Goal: Information Seeking & Learning: Find specific fact

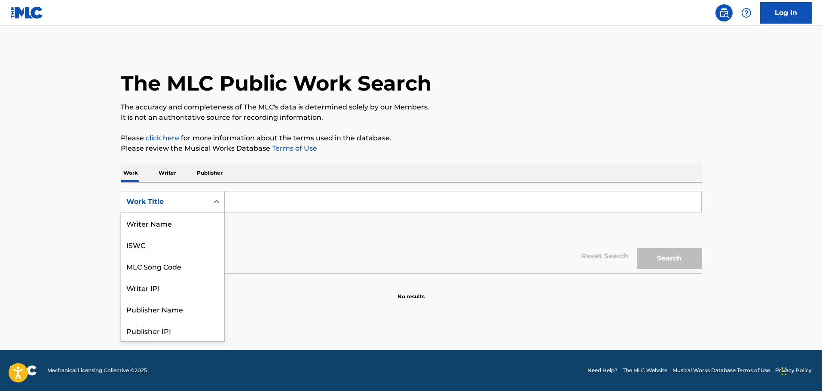
click at [155, 209] on div "Work Title" at bounding box center [165, 202] width 88 height 16
click at [172, 229] on div "MLC Song Code" at bounding box center [172, 223] width 103 height 21
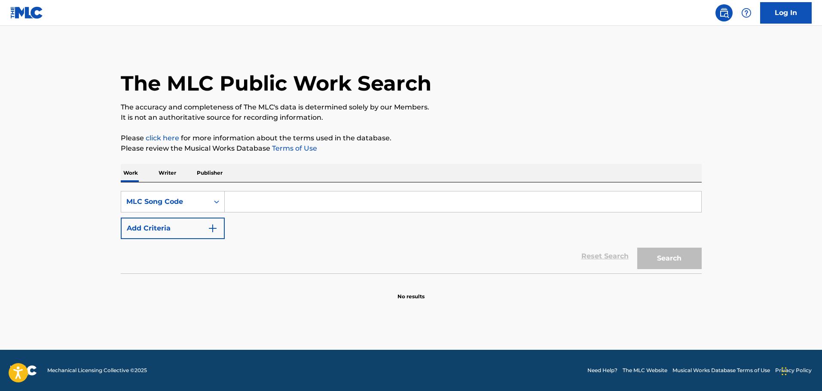
click at [247, 210] on input "Search Form" at bounding box center [463, 202] width 476 height 21
paste input "D8959Z"
type input "D8959Z"
click at [669, 254] on button "Search" at bounding box center [669, 258] width 64 height 21
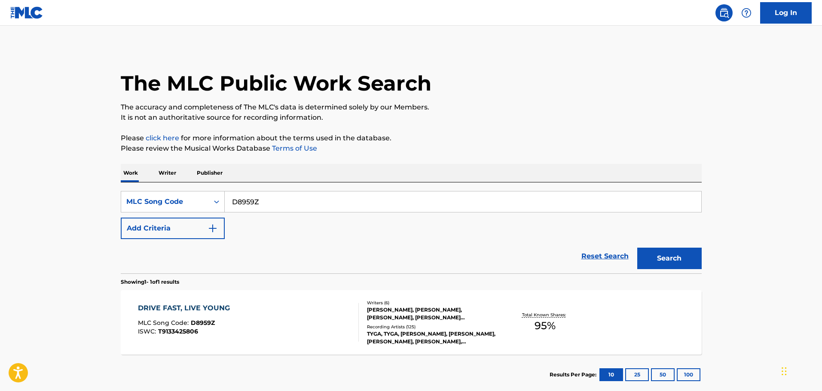
click at [421, 312] on div "[PERSON_NAME], [PERSON_NAME], [PERSON_NAME], [PERSON_NAME] [PERSON_NAME], [PERS…" at bounding box center [432, 313] width 130 height 15
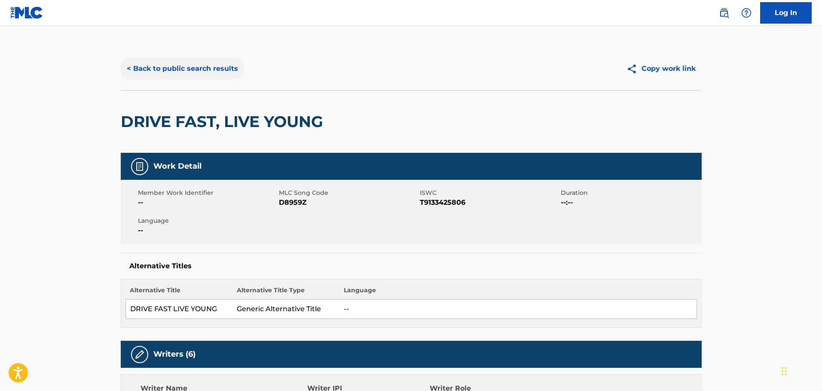
click at [226, 72] on button "< Back to public search results" at bounding box center [182, 68] width 123 height 21
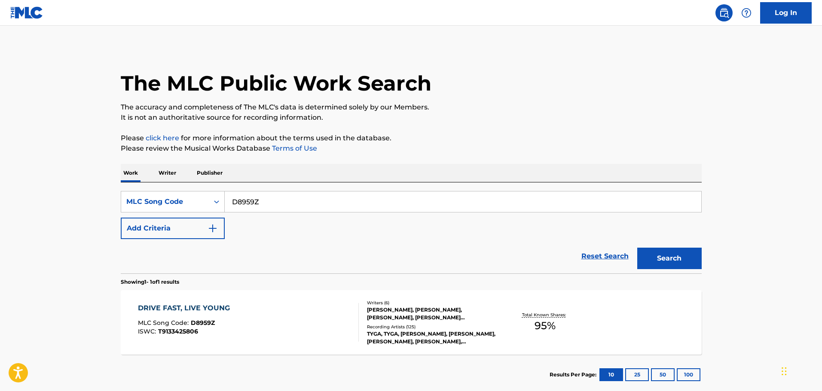
drag, startPoint x: 241, startPoint y: 207, endPoint x: 227, endPoint y: 206, distance: 13.8
click at [227, 206] on input "D8959Z" at bounding box center [463, 202] width 476 height 21
paste input "MA92XC"
type input "MA92XC"
click at [666, 264] on button "Search" at bounding box center [669, 258] width 64 height 21
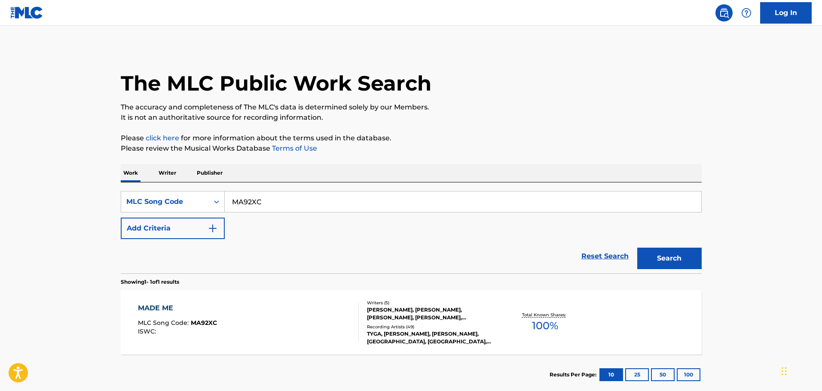
click at [439, 320] on div "[PERSON_NAME], [PERSON_NAME], [PERSON_NAME], [PERSON_NAME], [PERSON_NAME]" at bounding box center [432, 313] width 130 height 15
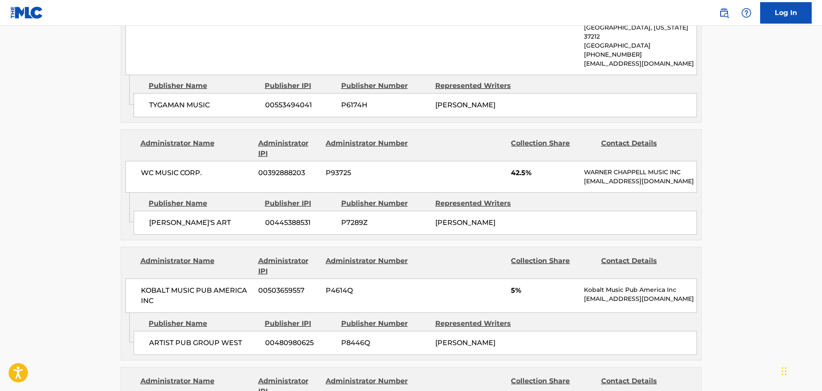
scroll to position [773, 0]
